Goal: Navigation & Orientation: Go to known website

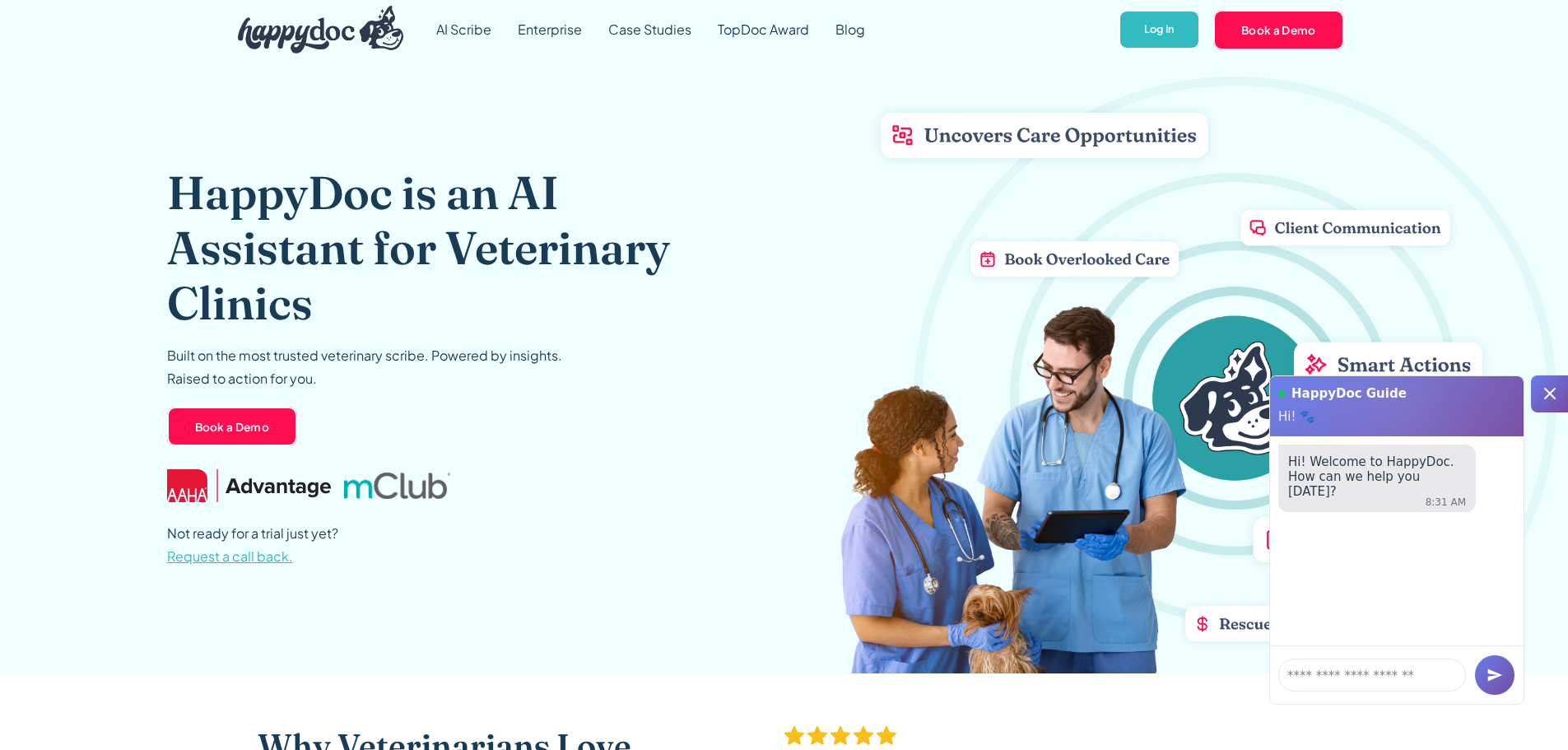
click at [259, 32] on img "home" at bounding box center [320, 30] width 166 height 48
click at [266, 42] on img "home" at bounding box center [320, 30] width 166 height 48
